Goal: Task Accomplishment & Management: Complete application form

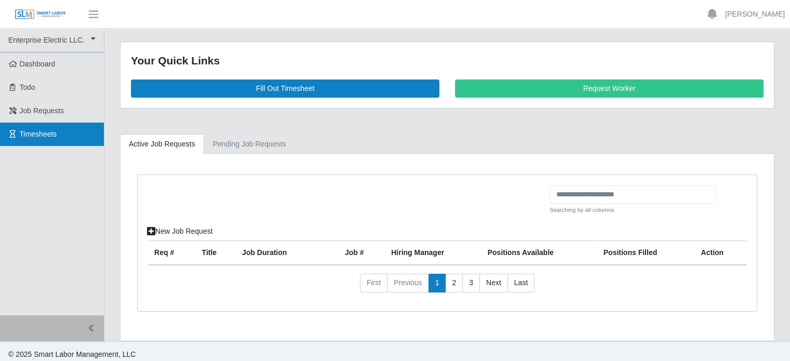
click at [32, 127] on link "Timesheets" at bounding box center [52, 134] width 104 height 23
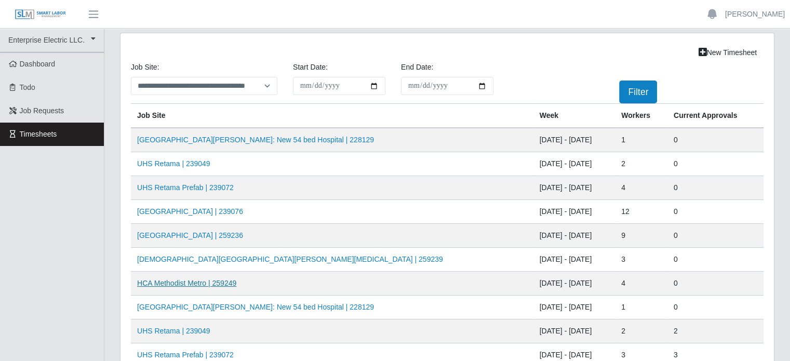
click at [219, 282] on link "HCA Methodist Metro | 259249" at bounding box center [186, 283] width 99 height 8
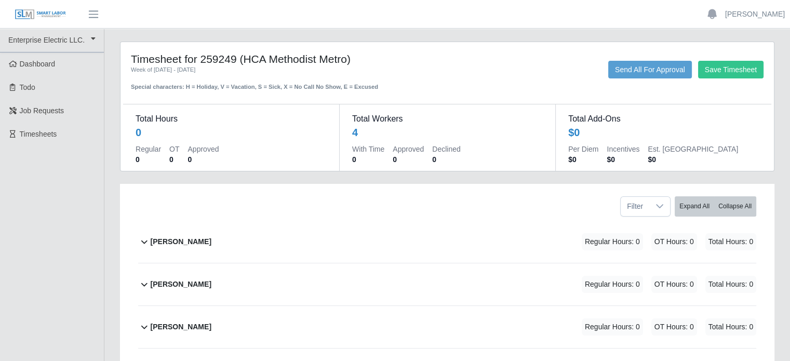
click at [187, 243] on b "Joseph Sanchez" at bounding box center [181, 241] width 61 height 11
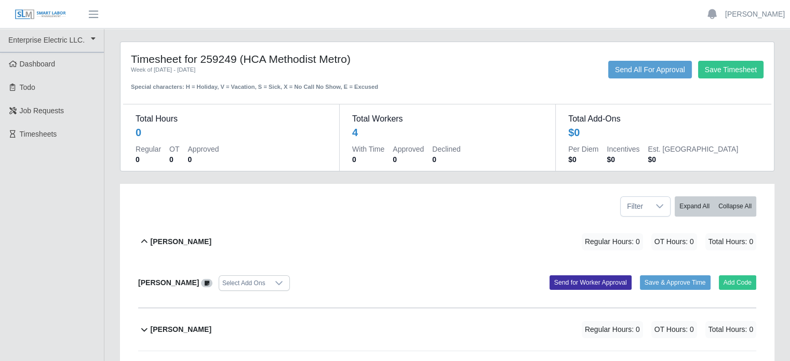
click at [191, 330] on b "Marlon Mejia" at bounding box center [181, 329] width 61 height 11
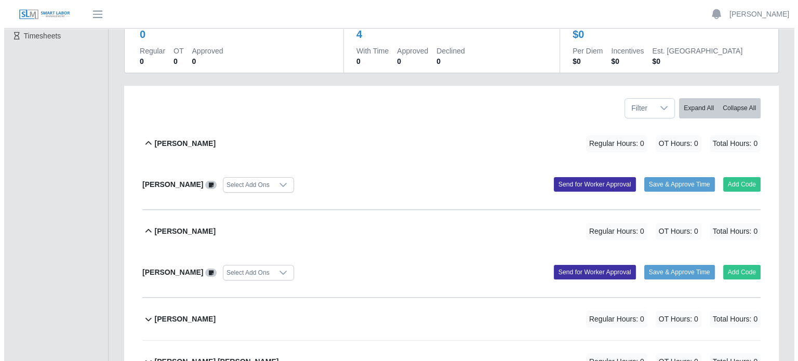
scroll to position [143, 0]
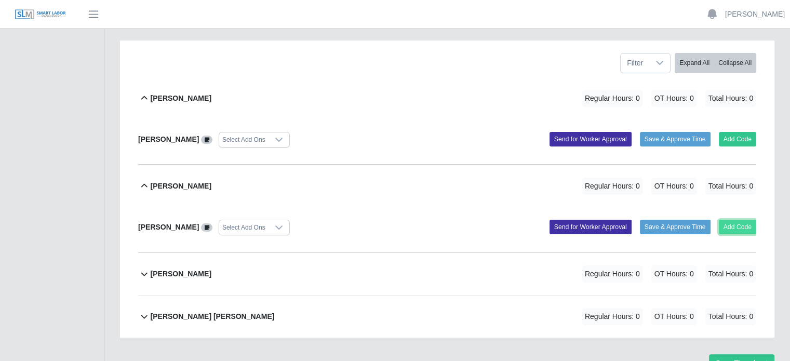
click at [735, 225] on button "Add Code" at bounding box center [738, 227] width 38 height 15
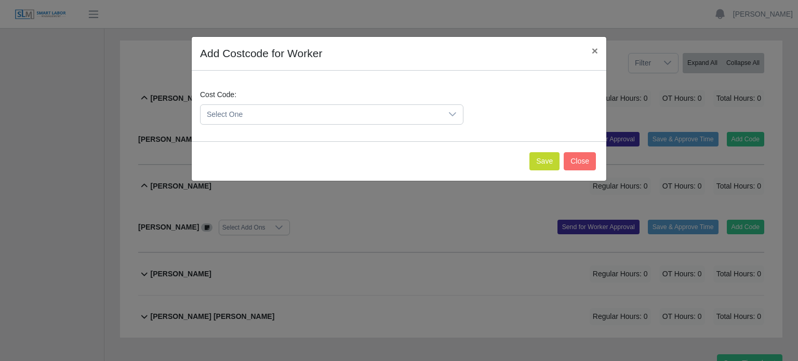
click at [273, 112] on span "Select One" at bounding box center [322, 114] width 242 height 19
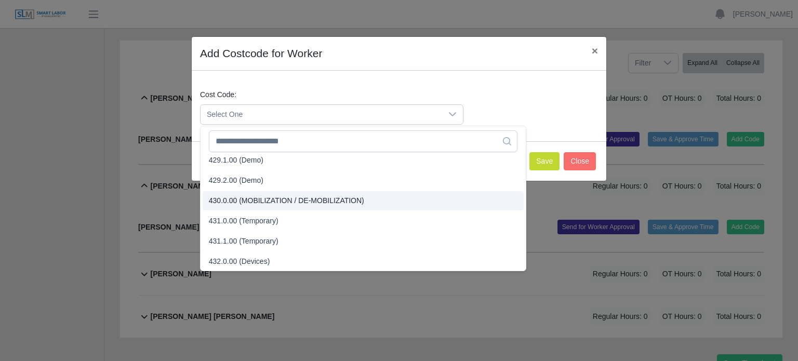
scroll to position [987, 0]
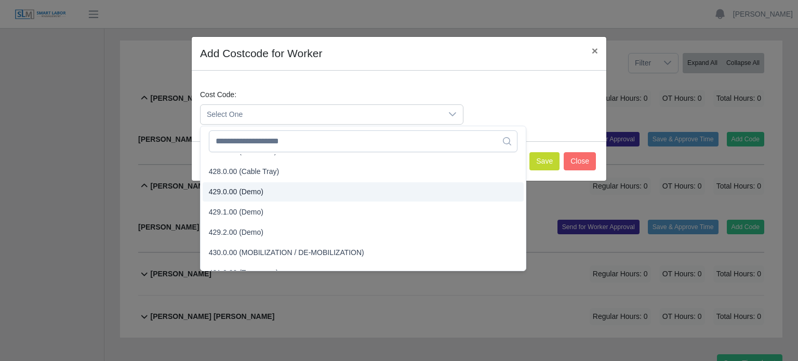
click at [241, 190] on span "429.0.00 (Demo)" at bounding box center [236, 192] width 55 height 11
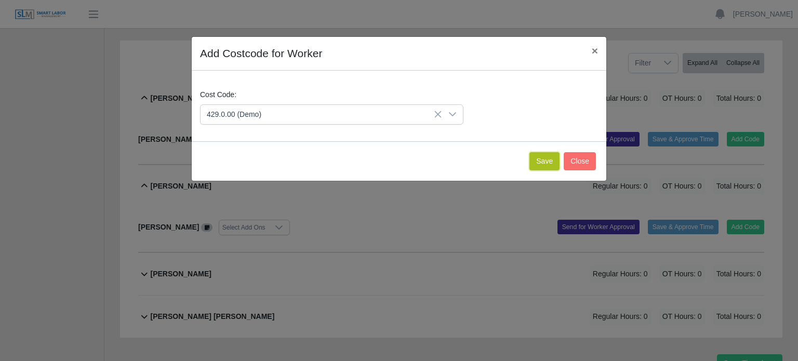
click at [541, 158] on button "Save" at bounding box center [544, 161] width 30 height 18
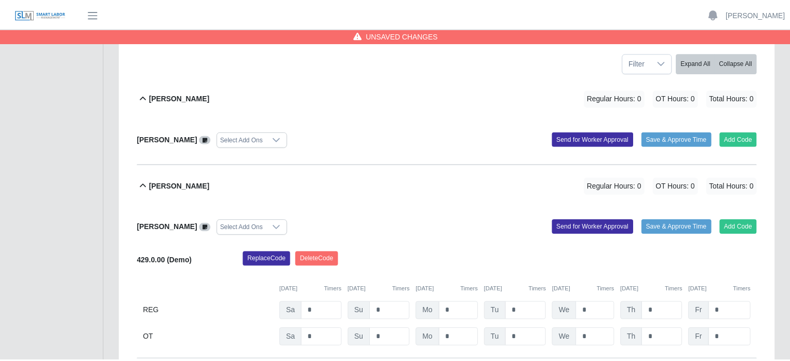
scroll to position [251, 0]
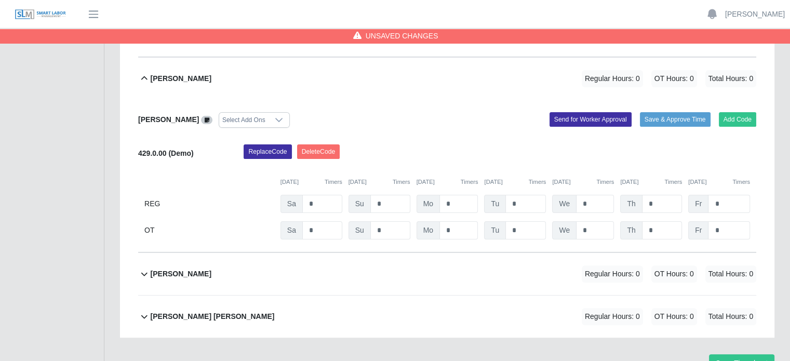
click at [177, 274] on b "[PERSON_NAME]" at bounding box center [181, 274] width 61 height 11
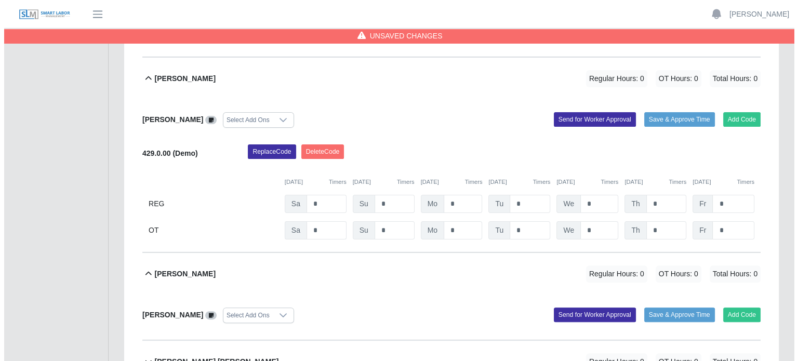
scroll to position [348, 0]
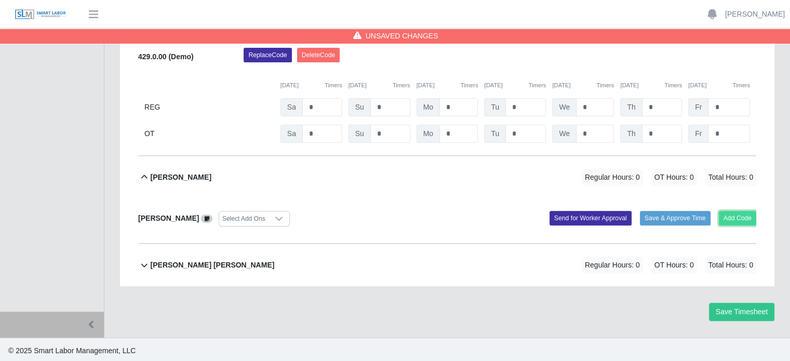
click at [734, 216] on button "Add Code" at bounding box center [738, 218] width 38 height 15
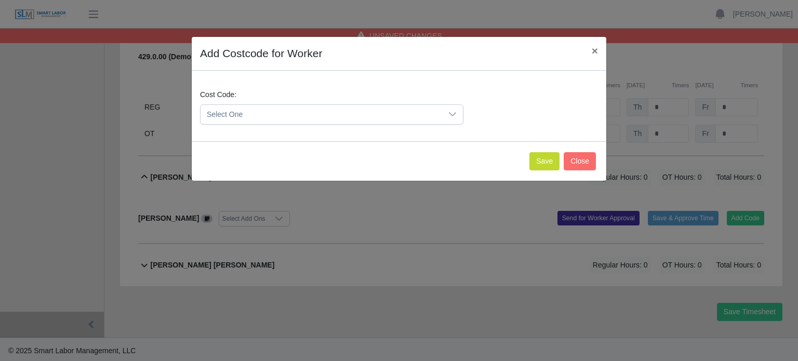
click at [267, 114] on span "Select One" at bounding box center [322, 114] width 242 height 19
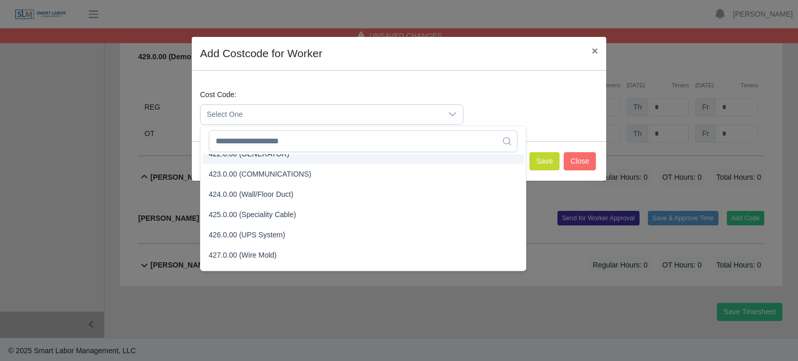
scroll to position [987, 0]
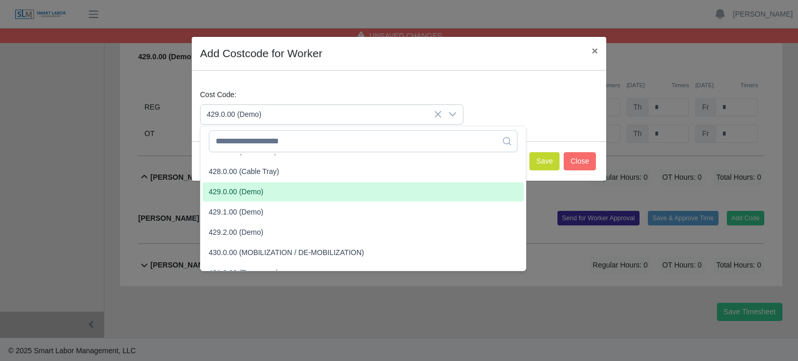
click at [235, 189] on span "429.0.00 (Demo)" at bounding box center [236, 192] width 55 height 11
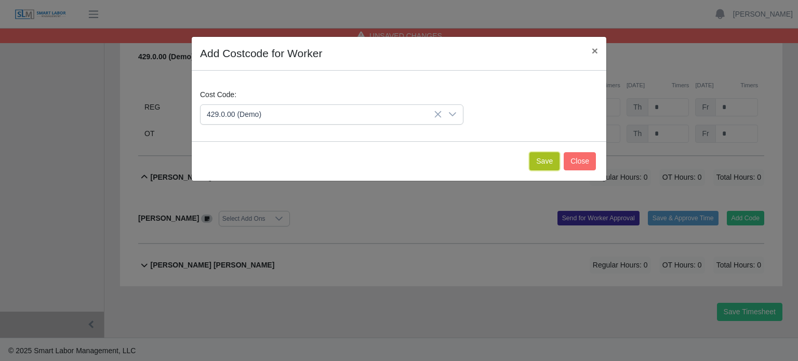
click at [540, 161] on button "Save" at bounding box center [544, 161] width 30 height 18
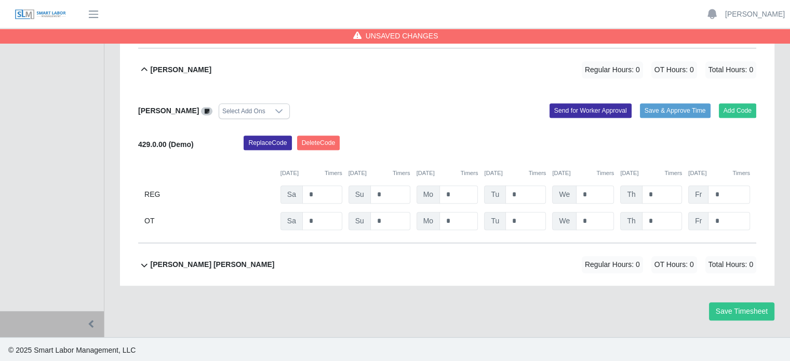
click at [213, 266] on b "[PERSON_NAME] [PERSON_NAME]" at bounding box center [213, 264] width 124 height 11
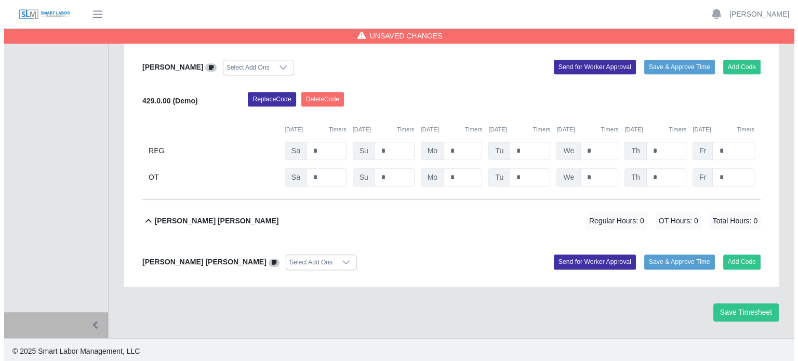
scroll to position [500, 0]
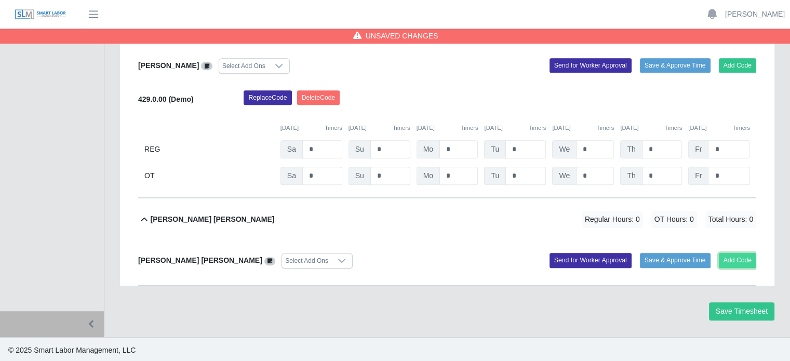
click at [732, 254] on button "Add Code" at bounding box center [738, 260] width 38 height 15
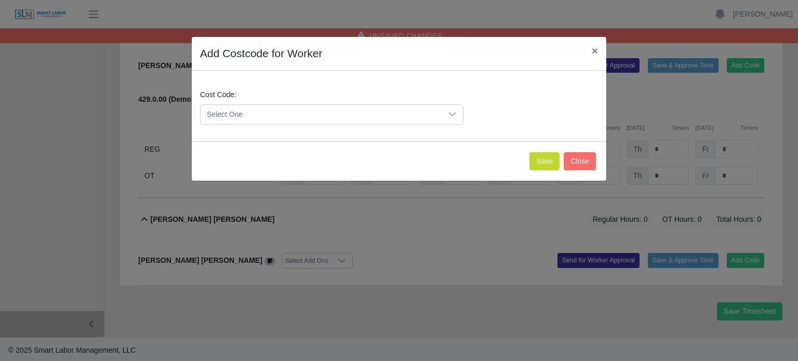
click at [267, 114] on span "Select One" at bounding box center [322, 114] width 242 height 19
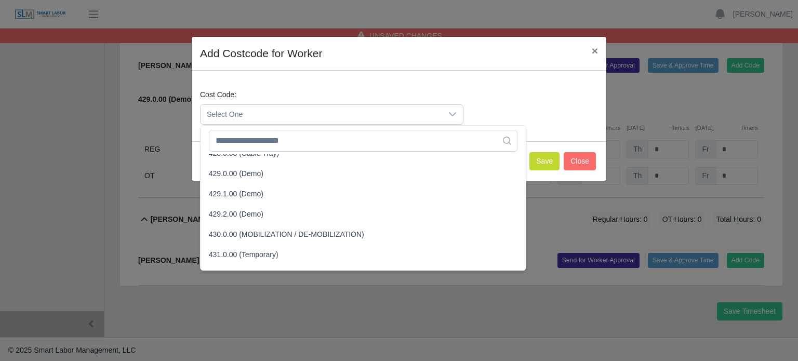
scroll to position [987, 0]
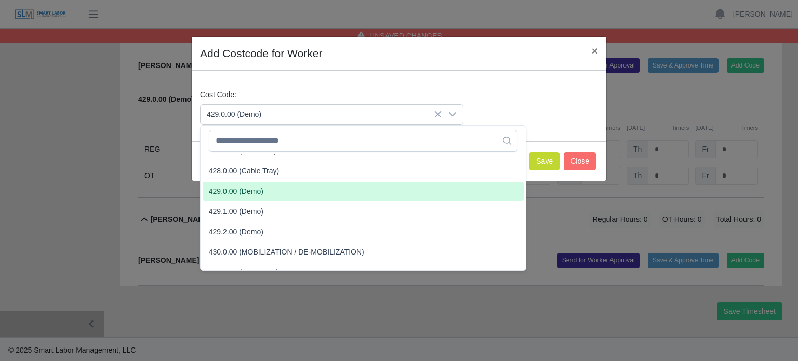
drag, startPoint x: 241, startPoint y: 192, endPoint x: 483, endPoint y: 188, distance: 242.2
click at [243, 192] on span "429.0.00 (Demo)" at bounding box center [236, 191] width 55 height 11
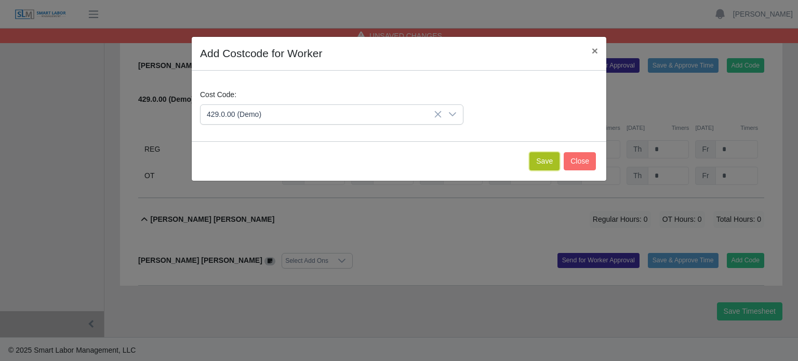
click at [550, 159] on button "Save" at bounding box center [544, 161] width 30 height 18
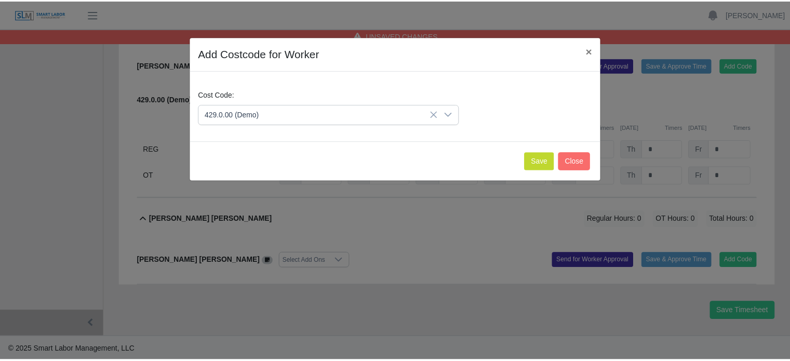
scroll to position [607, 0]
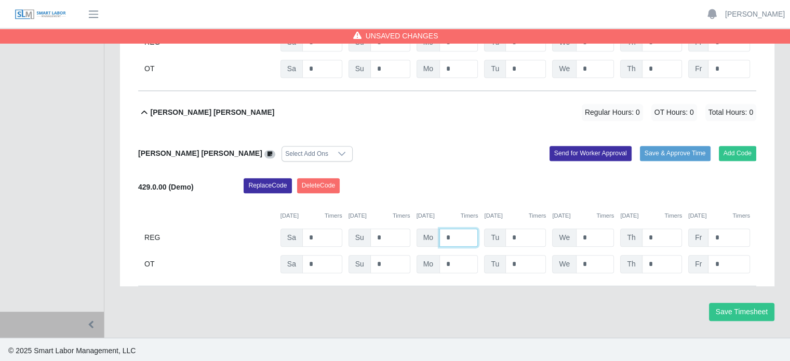
drag, startPoint x: 460, startPoint y: 234, endPoint x: 442, endPoint y: 234, distance: 18.2
click at [442, 234] on input "*" at bounding box center [459, 238] width 38 height 18
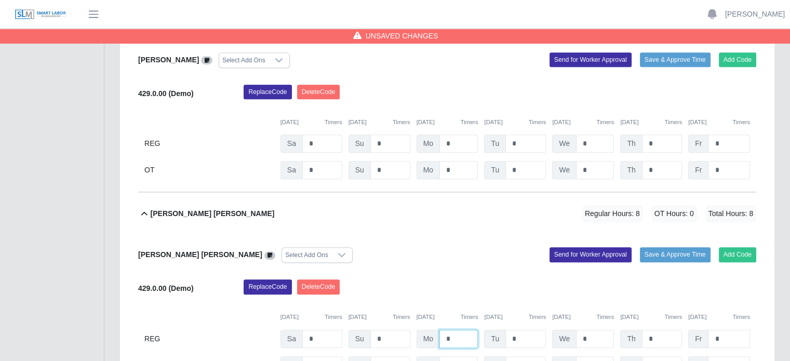
scroll to position [504, 0]
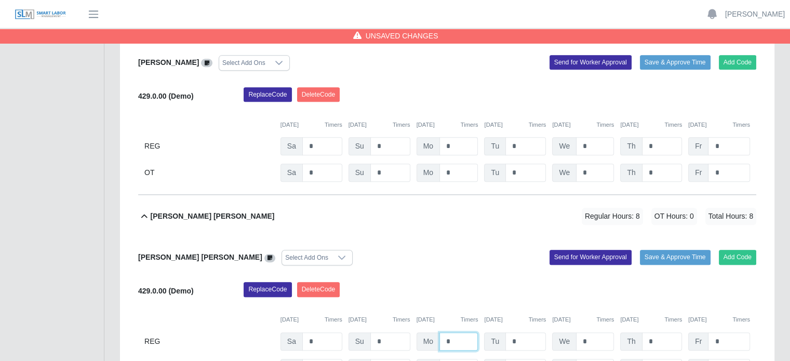
type input "*"
drag, startPoint x: 461, startPoint y: 145, endPoint x: 441, endPoint y: 145, distance: 19.7
click at [441, 145] on input "*" at bounding box center [459, 146] width 38 height 18
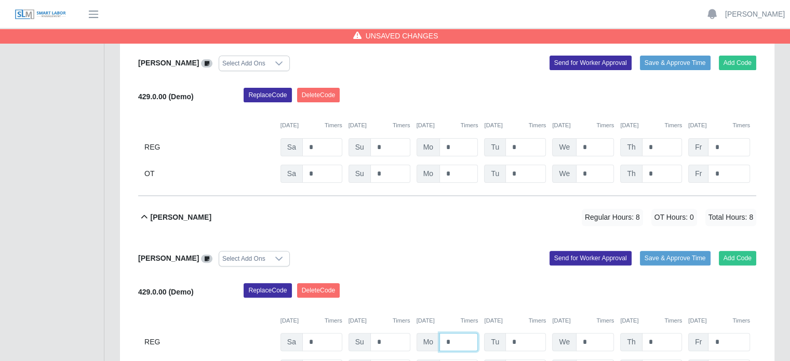
scroll to position [192, 0]
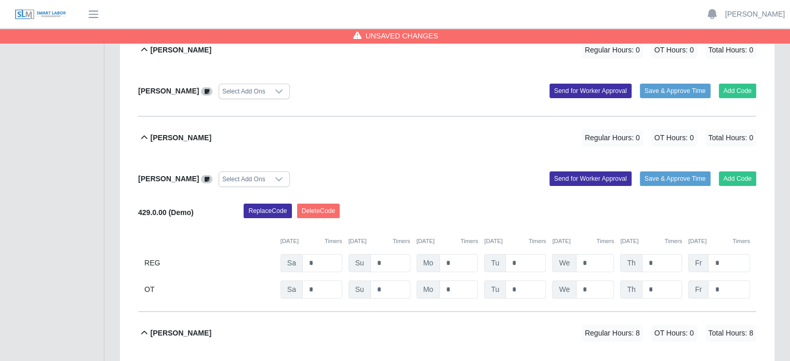
type input "*"
drag, startPoint x: 524, startPoint y: 261, endPoint x: 493, endPoint y: 261, distance: 30.7
click at [493, 261] on div "Tu *" at bounding box center [515, 263] width 62 height 18
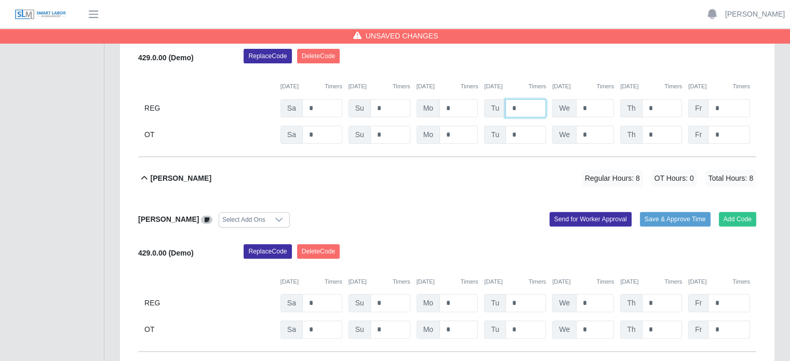
scroll to position [348, 0]
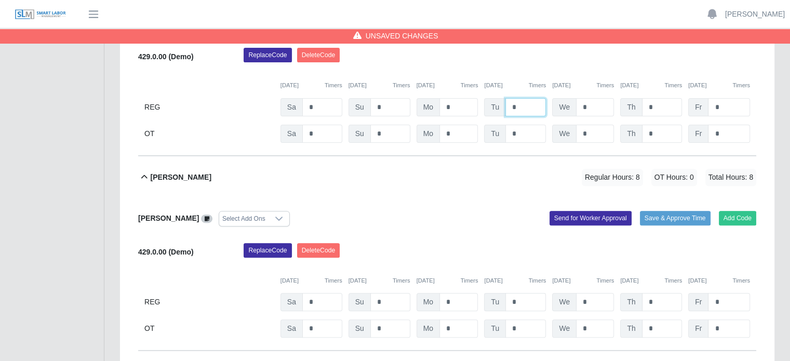
type input "*"
drag, startPoint x: 520, startPoint y: 302, endPoint x: 504, endPoint y: 304, distance: 16.2
click at [504, 304] on div "Tu *" at bounding box center [515, 302] width 62 height 18
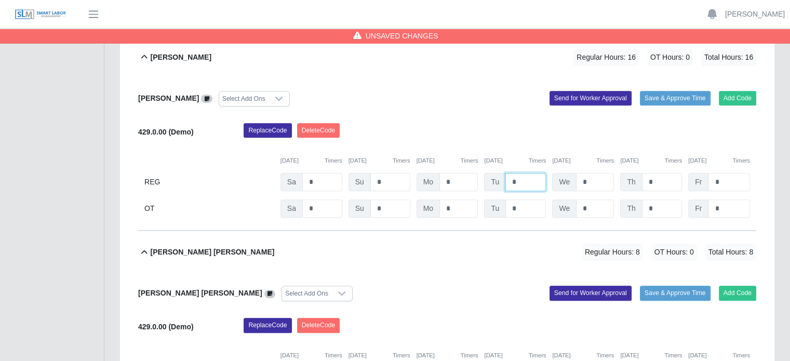
scroll to position [572, 0]
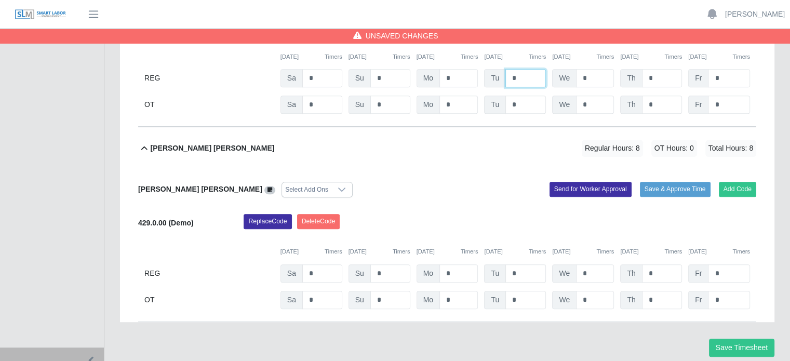
type input "*"
drag, startPoint x: 518, startPoint y: 273, endPoint x: 506, endPoint y: 271, distance: 12.2
click at [507, 273] on input "*" at bounding box center [526, 273] width 41 height 18
type input "*"
click at [762, 349] on button "Save Timesheet" at bounding box center [741, 348] width 65 height 18
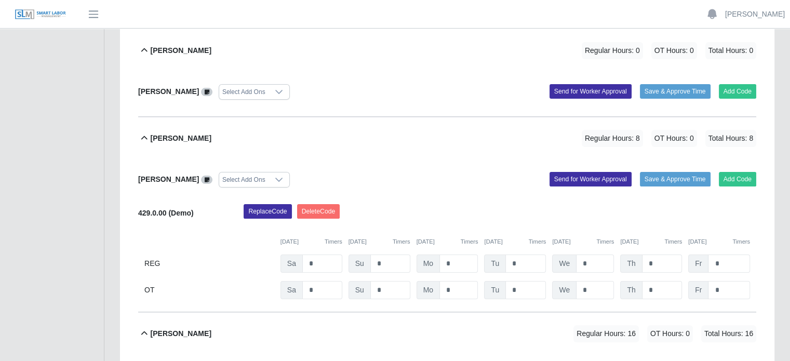
scroll to position [208, 0]
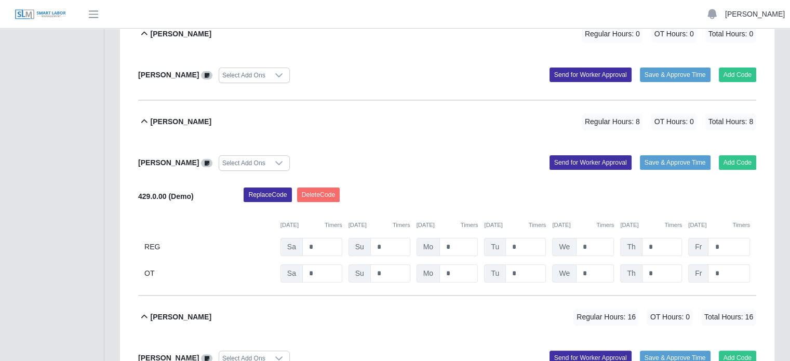
click at [761, 16] on link "[PERSON_NAME]" at bounding box center [755, 14] width 60 height 11
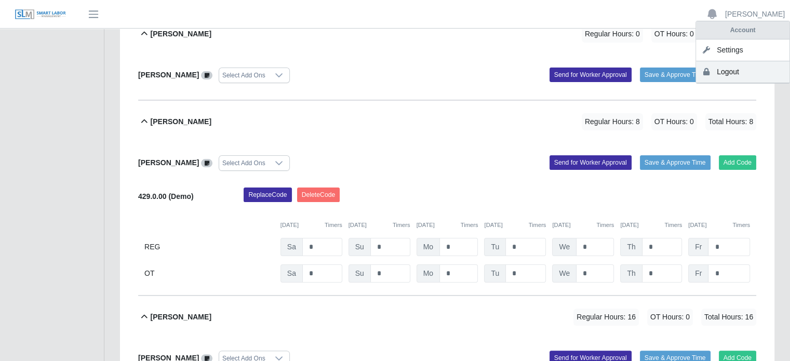
click at [713, 71] on link "Logout" at bounding box center [743, 72] width 94 height 22
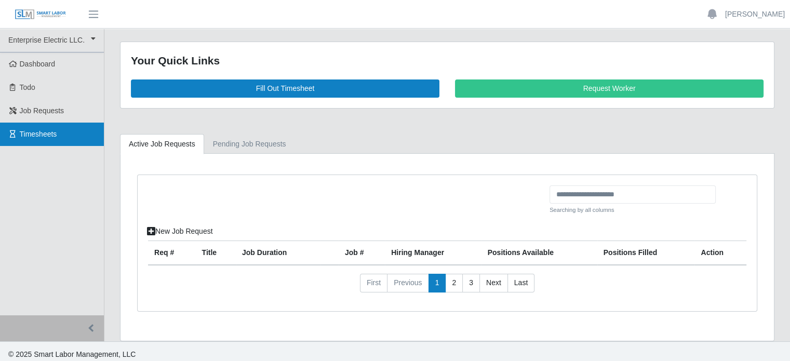
click at [46, 137] on span "Timesheets" at bounding box center [38, 134] width 37 height 8
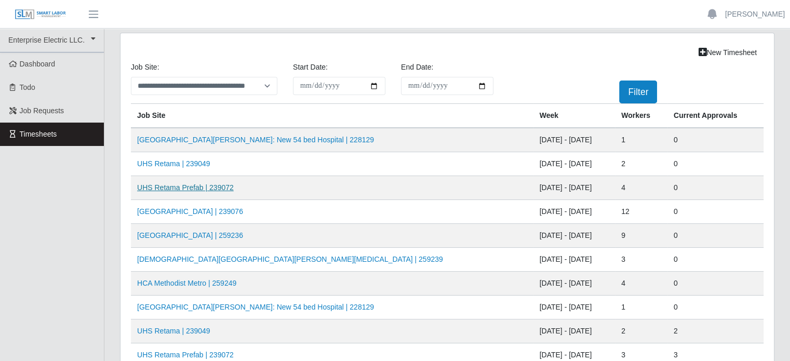
click at [189, 186] on link "UHS Retama Prefab | 239072" at bounding box center [185, 187] width 97 height 8
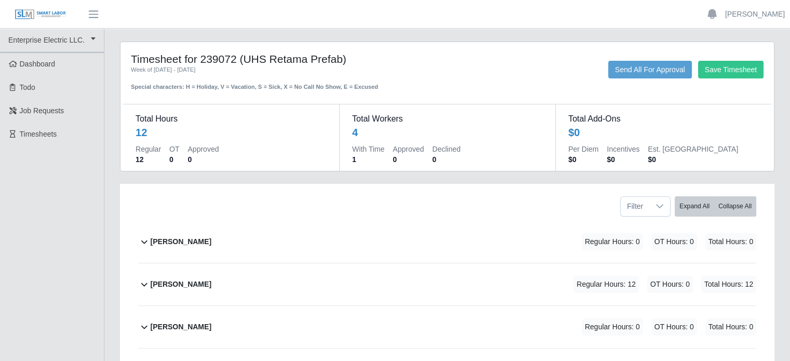
click at [197, 280] on b "[PERSON_NAME]" at bounding box center [181, 284] width 61 height 11
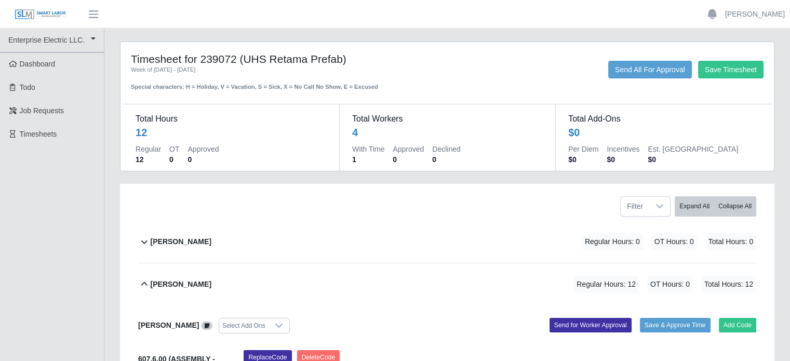
scroll to position [208, 0]
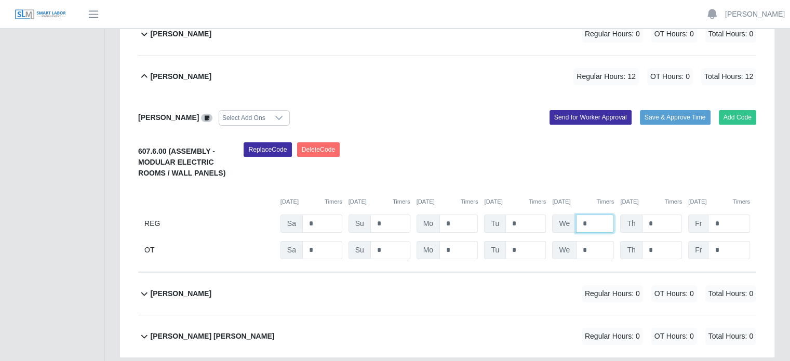
drag, startPoint x: 589, startPoint y: 221, endPoint x: 579, endPoint y: 221, distance: 9.9
click at [579, 221] on input "*" at bounding box center [595, 224] width 38 height 18
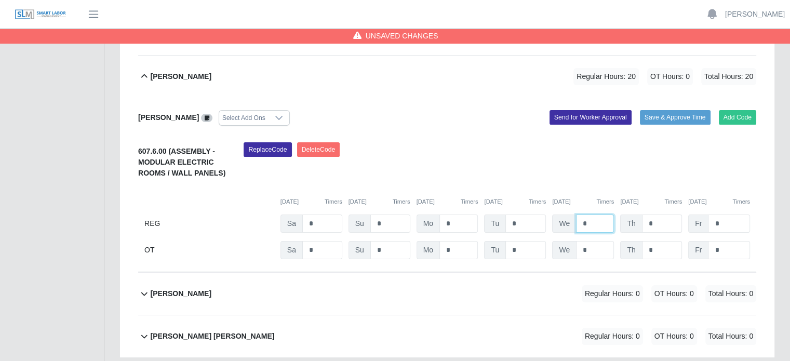
type input "*"
click at [654, 220] on input "*" at bounding box center [662, 224] width 41 height 18
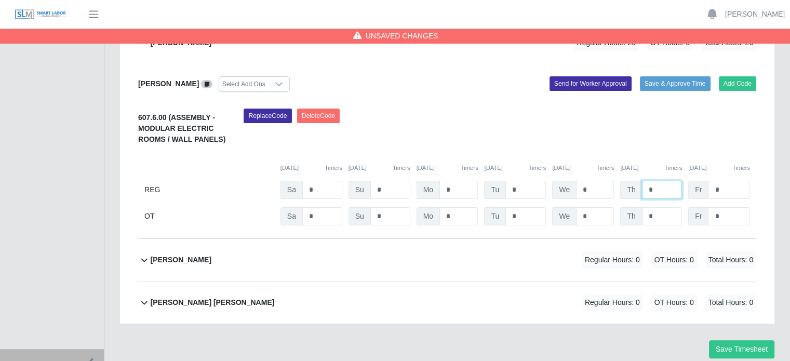
scroll to position [280, 0]
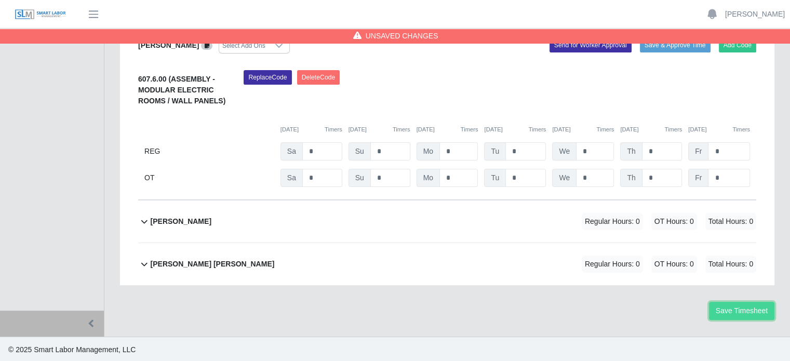
click at [736, 306] on button "Save Timesheet" at bounding box center [741, 311] width 65 height 18
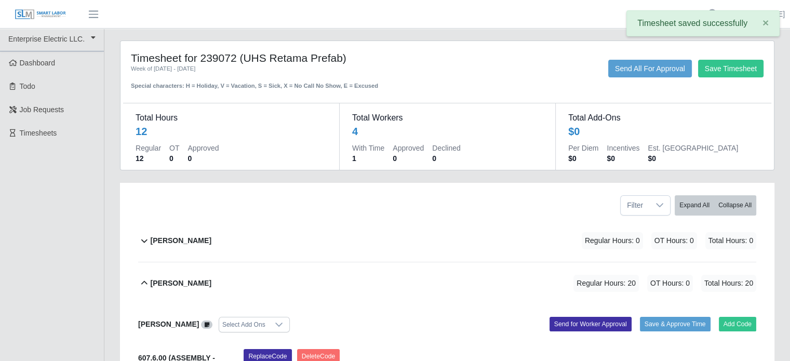
scroll to position [0, 0]
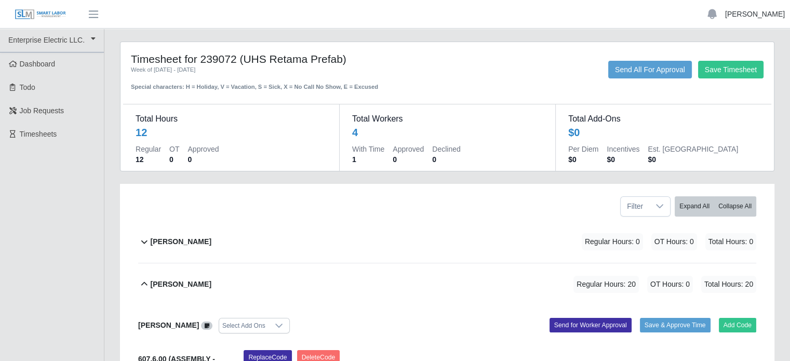
click at [765, 11] on link "[PERSON_NAME]" at bounding box center [755, 14] width 60 height 11
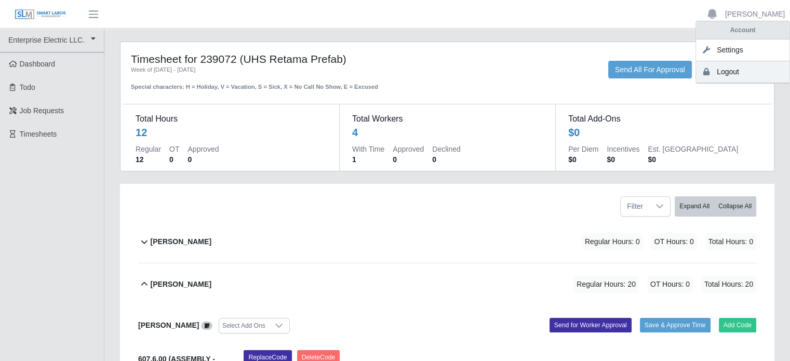
click at [732, 71] on link "Logout" at bounding box center [743, 72] width 94 height 22
